Goal: Book appointment/travel/reservation

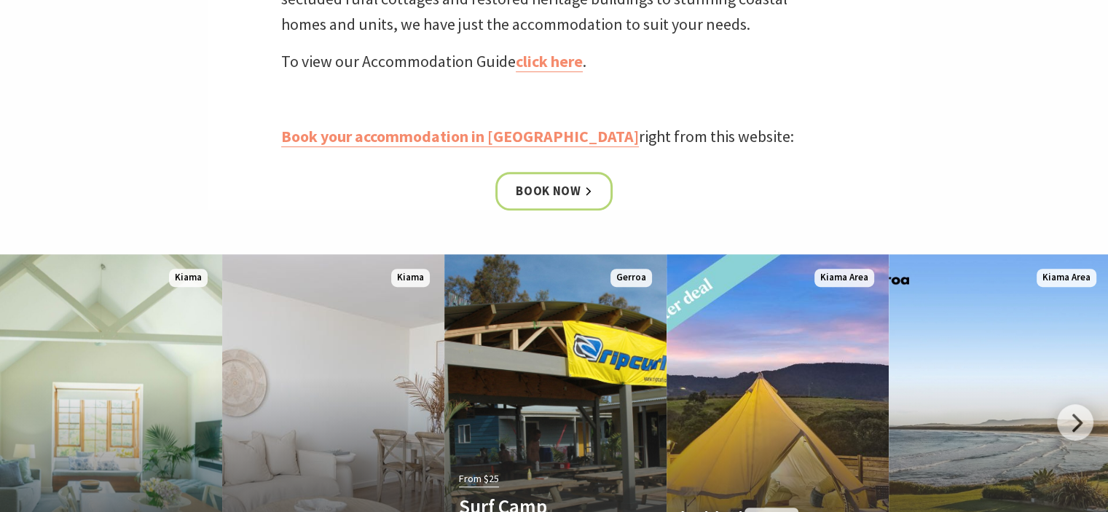
scroll to position [728, 0]
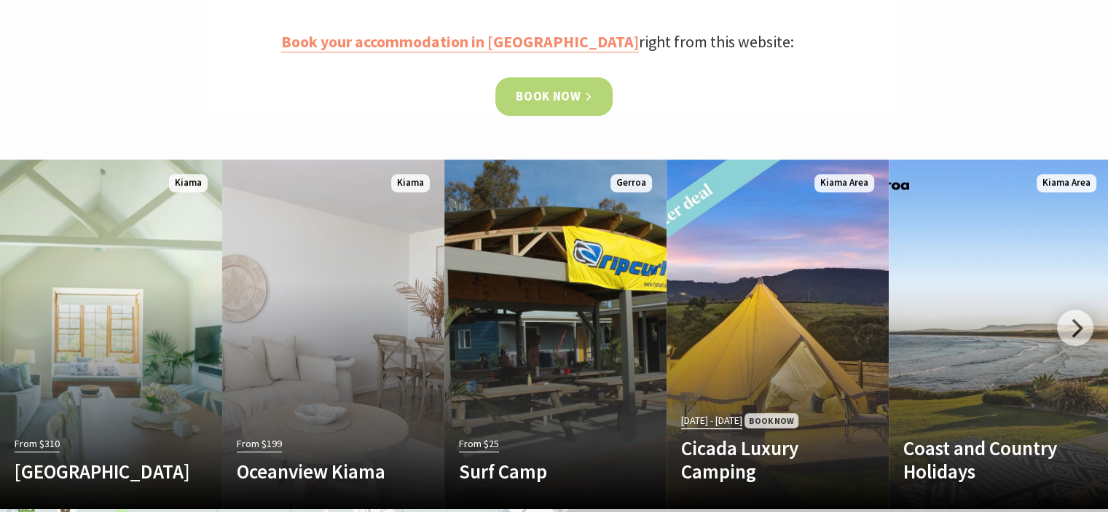
click at [542, 98] on link "Book now" at bounding box center [553, 96] width 117 height 39
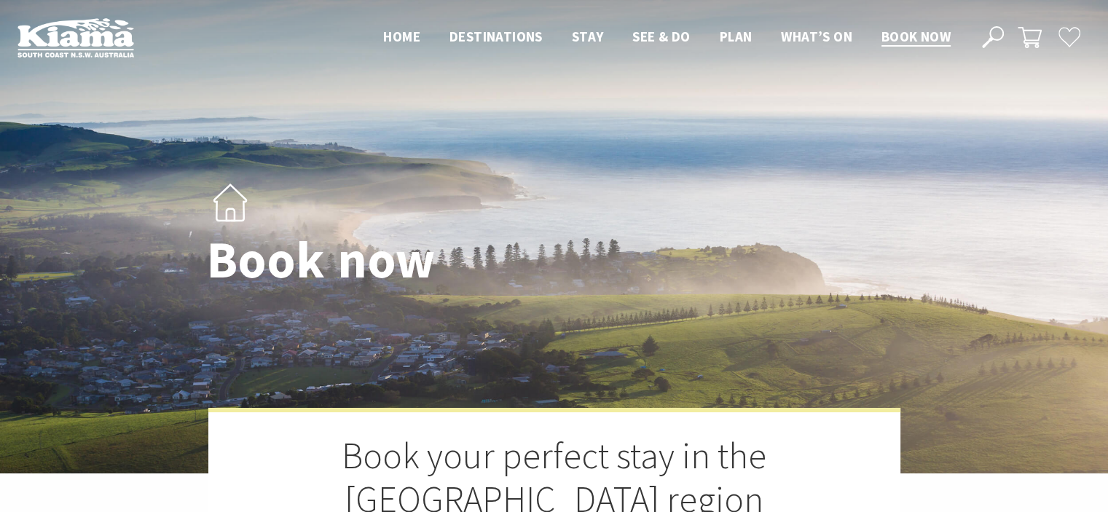
select select "3"
select select "2"
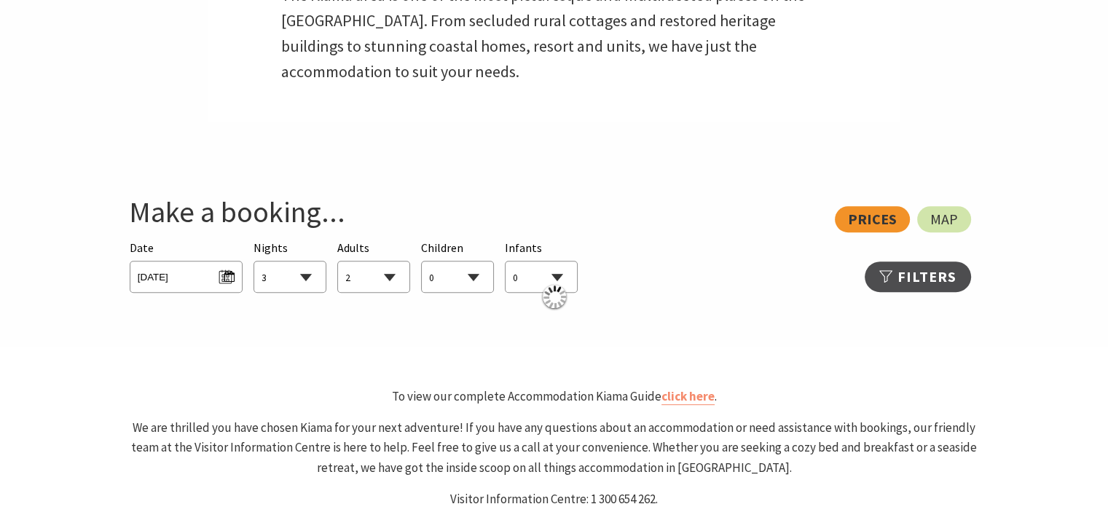
scroll to position [728, 0]
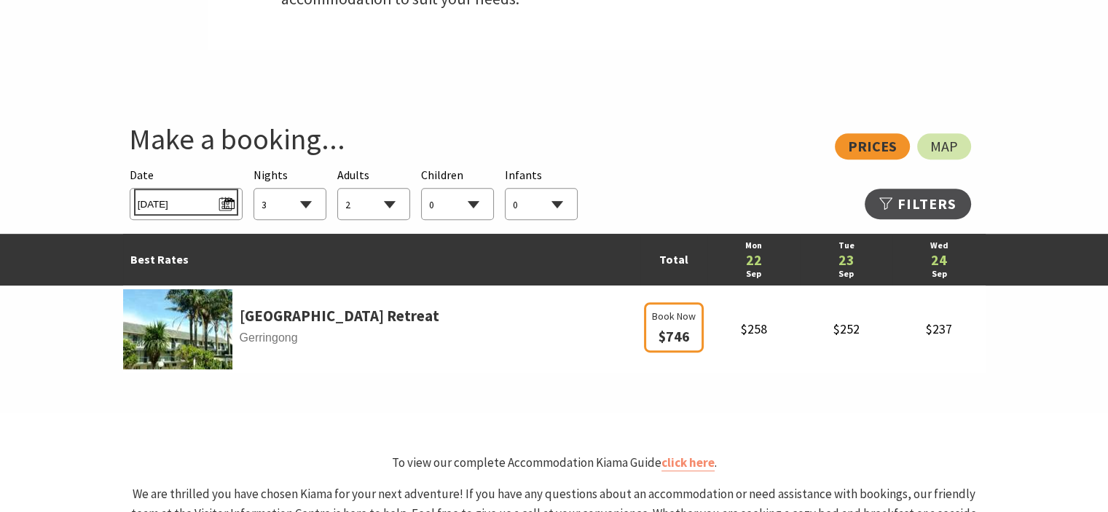
click at [189, 207] on span "Mon 22/09/2025" at bounding box center [186, 202] width 97 height 20
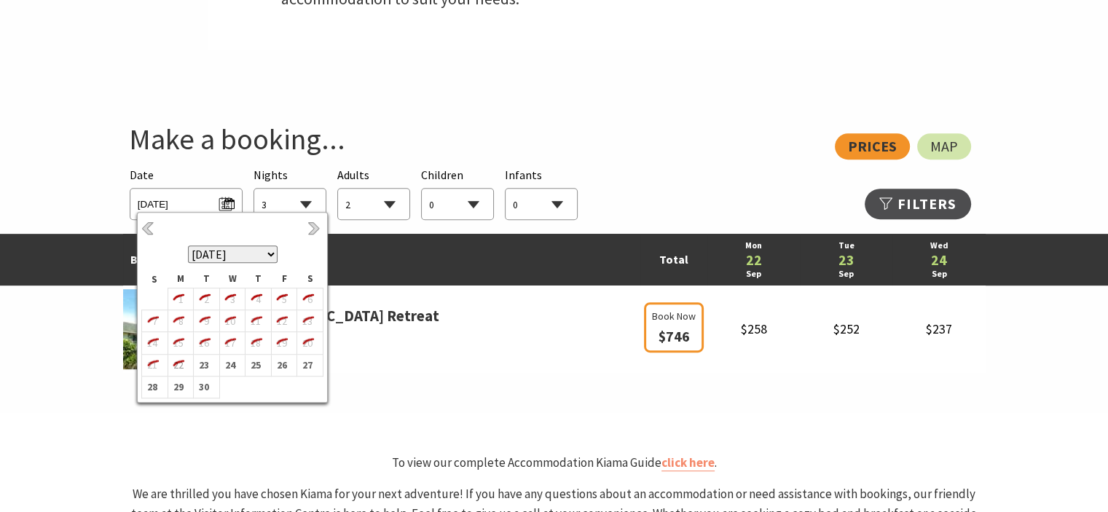
click at [271, 256] on select "September 2025 October 2025 November 2025 December 2025 January 2026 February 2…" at bounding box center [233, 253] width 90 height 17
click at [304, 205] on select "1 2 3 4 5 6 7 8 9 10 11 12 13 14 15 16 17 18 19 20 21 22 23 24 25 26 27 28 29 30" at bounding box center [289, 205] width 71 height 32
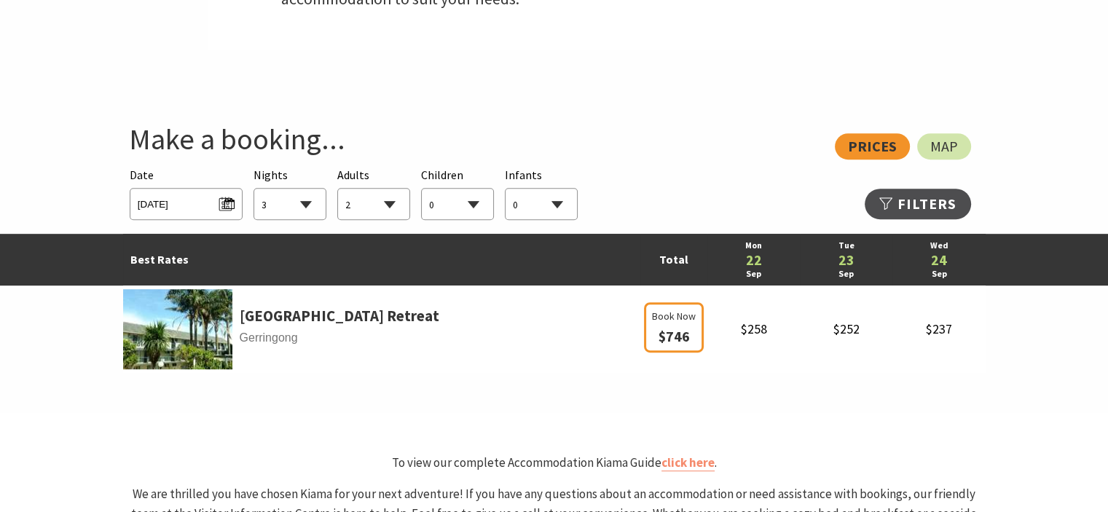
select select "5"
click at [254, 189] on select "1 2 3 4 5 6 7 8 9 10 11 12 13 14 15 16 17 18 19 20 21 22 23 24 25 26 27 28 29 30" at bounding box center [289, 205] width 71 height 32
click at [387, 201] on select "0 1 2 3 4 5 6 7 8 9 10 11 12 13 14 15 16 17 18 19 20 21 22 23 24 25 26 27 28 29…" at bounding box center [373, 205] width 71 height 32
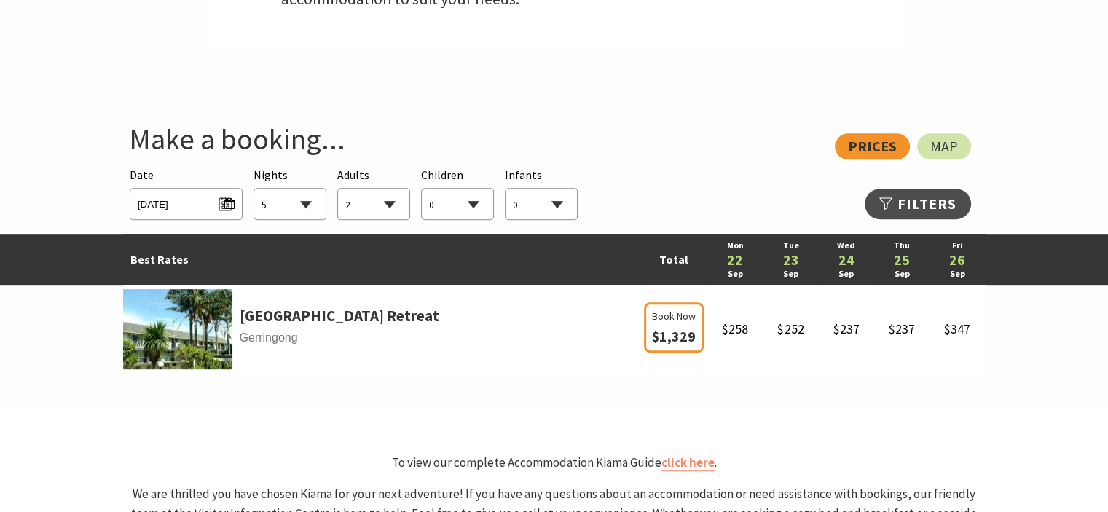
select select "4"
click at [338, 189] on select "0 1 2 3 4 5 6 7 8 9 10 11 12 13 14 15 16 17 18 19 20 21 22 23 24 25 26 27 28 29…" at bounding box center [373, 205] width 71 height 32
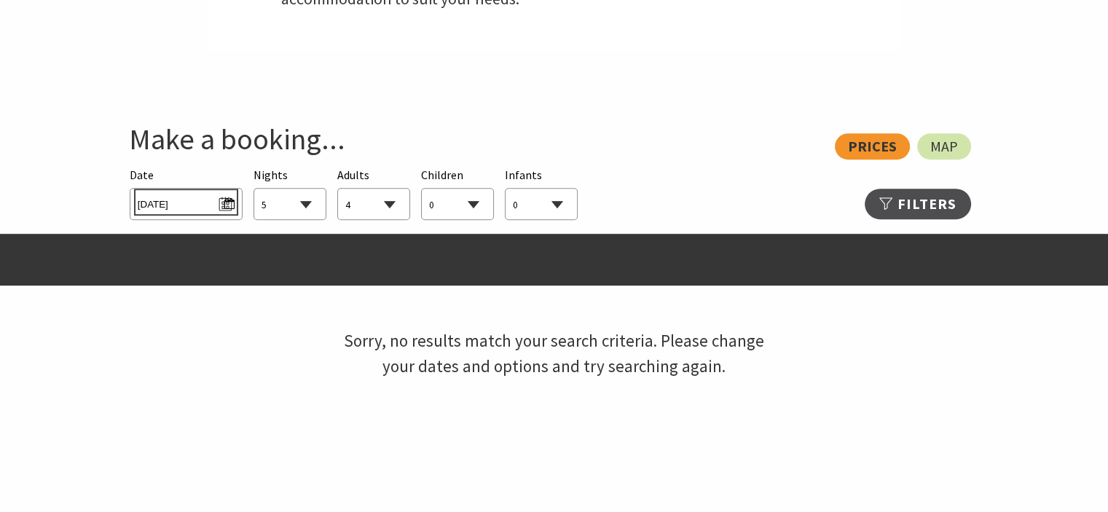
click at [218, 209] on span "Mon 22/09/2025" at bounding box center [186, 202] width 97 height 20
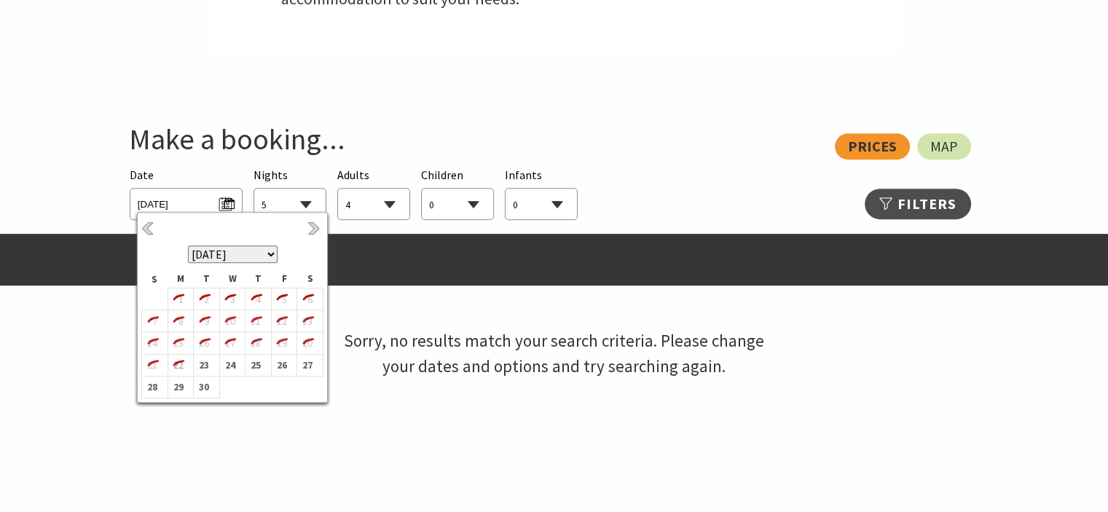
click at [267, 253] on select "September 2025 October 2025 November 2025 December 2025 January 2026 February 2…" at bounding box center [233, 253] width 90 height 17
click at [275, 385] on b "30" at bounding box center [281, 386] width 19 height 19
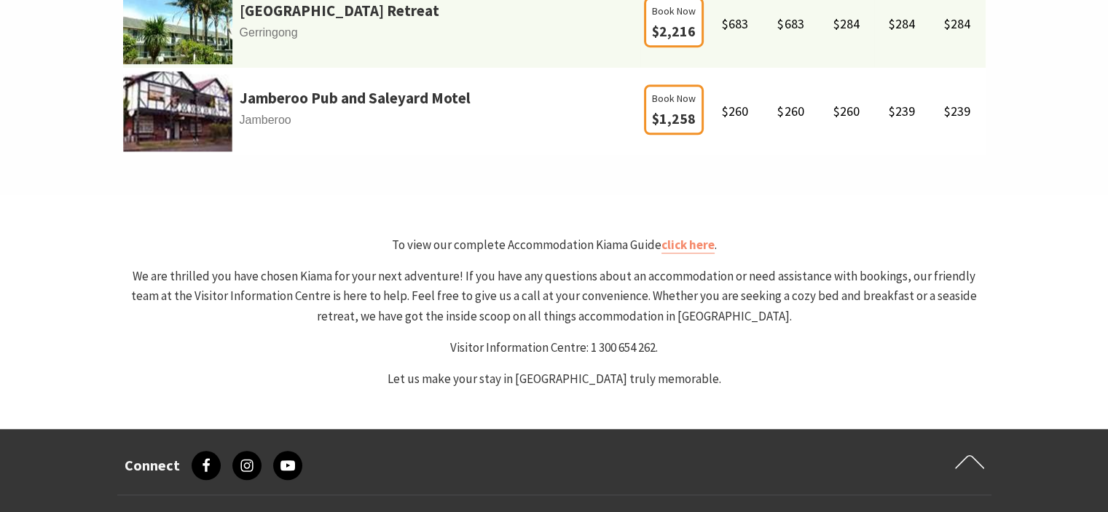
scroll to position [1165, 0]
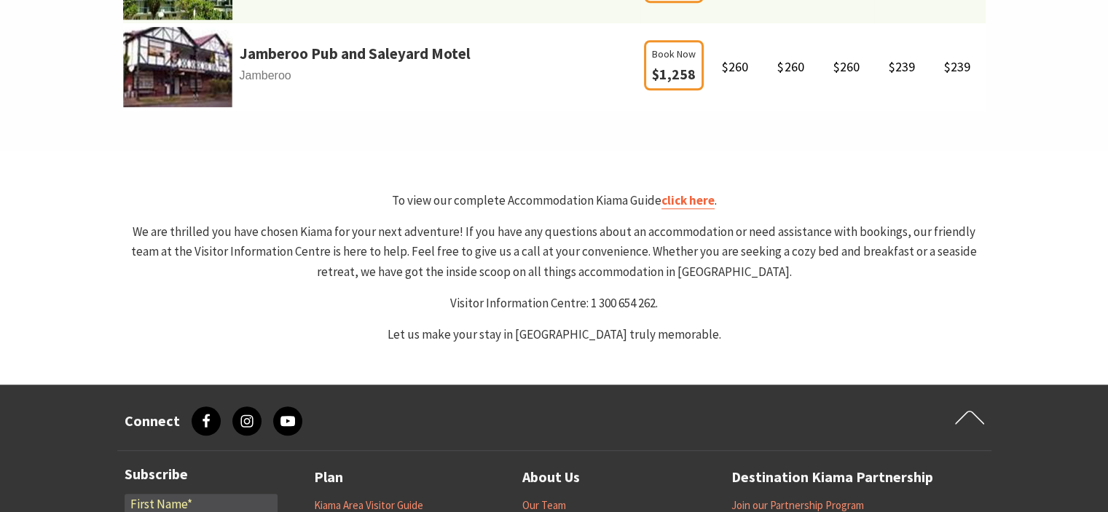
click at [673, 201] on link "click here" at bounding box center [687, 200] width 53 height 17
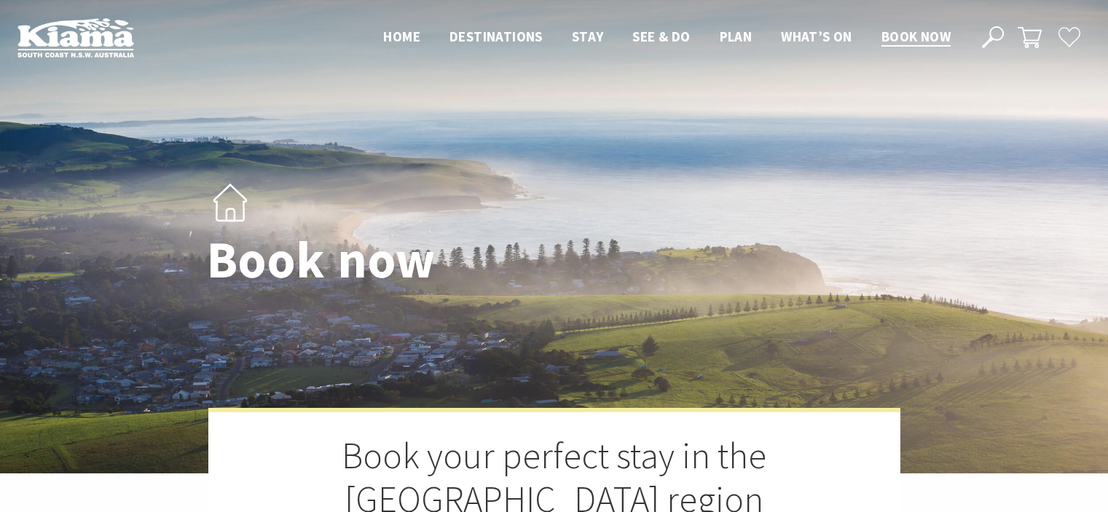
select select "5"
select select "4"
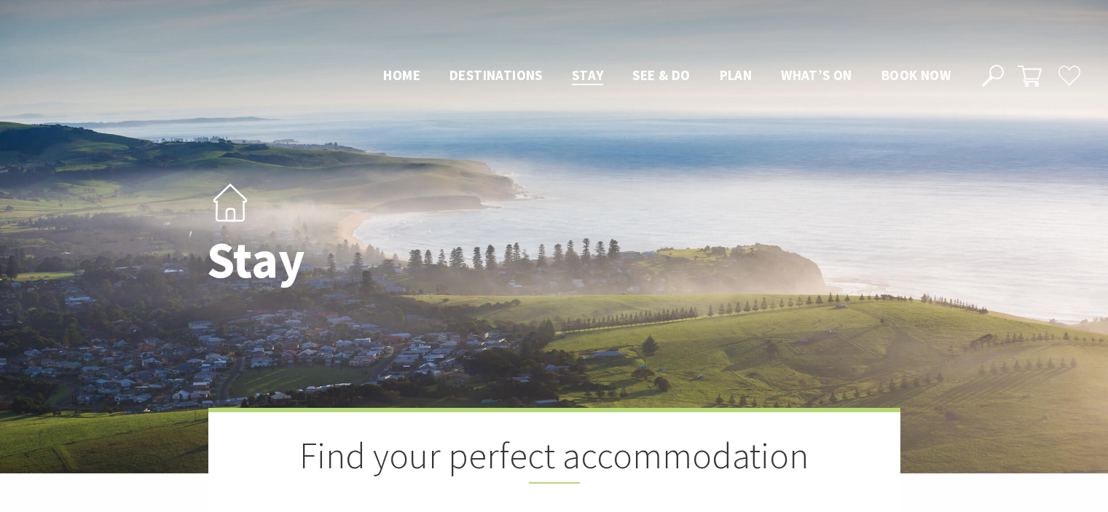
scroll to position [725, 0]
